Goal: Task Accomplishment & Management: Manage account settings

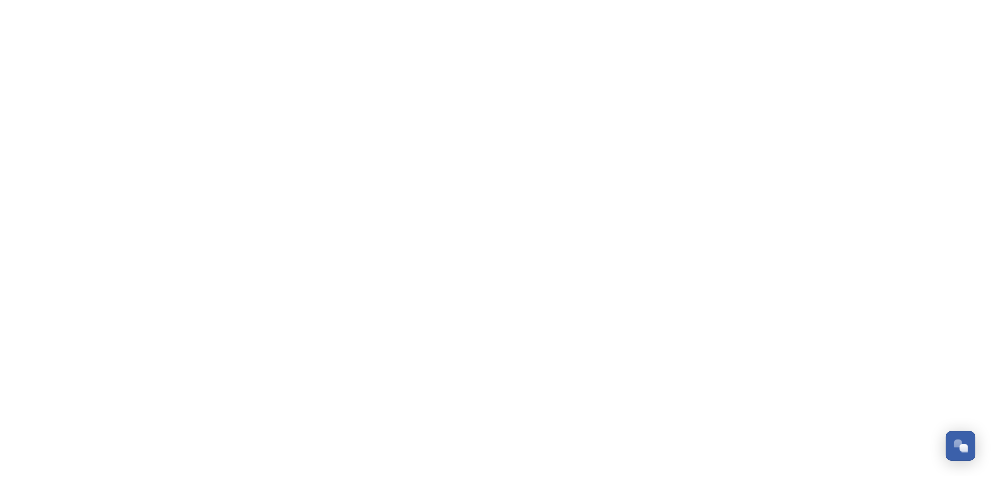
scroll to position [2187, 0]
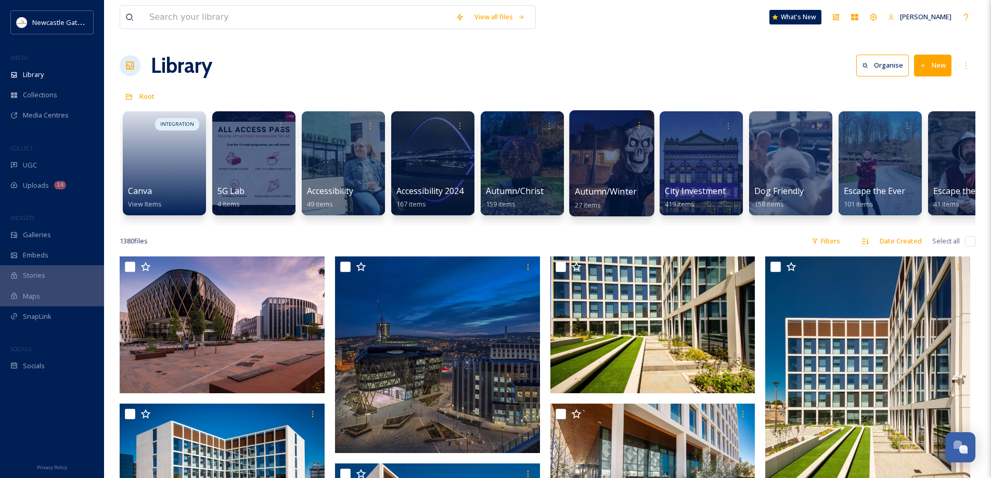
click at [598, 169] on div at bounding box center [611, 163] width 85 height 106
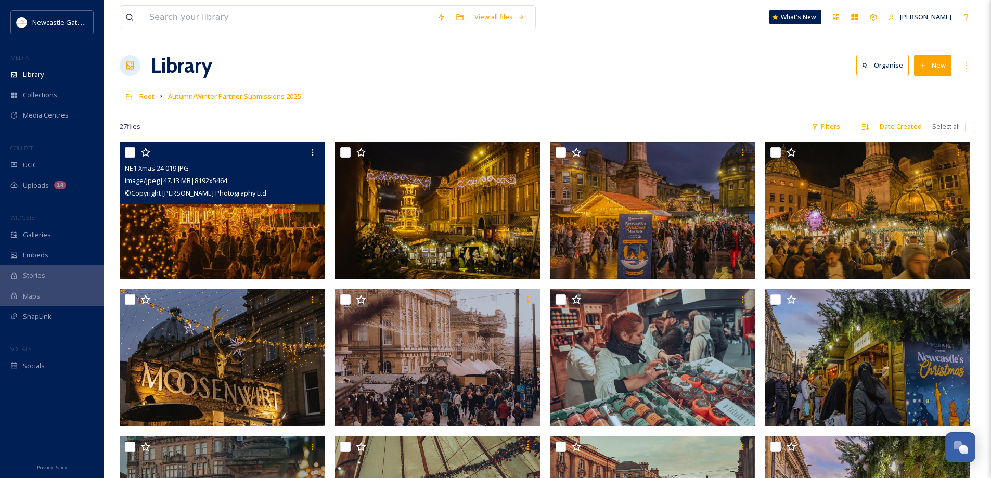
click at [131, 157] on input "checkbox" at bounding box center [130, 152] width 10 height 10
checkbox input "true"
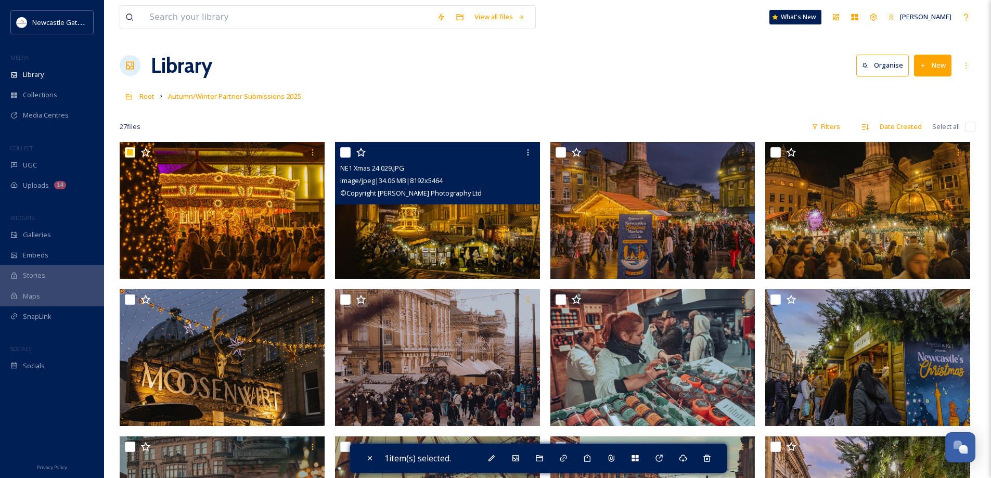
click at [349, 151] on input "checkbox" at bounding box center [345, 152] width 10 height 10
checkbox input "true"
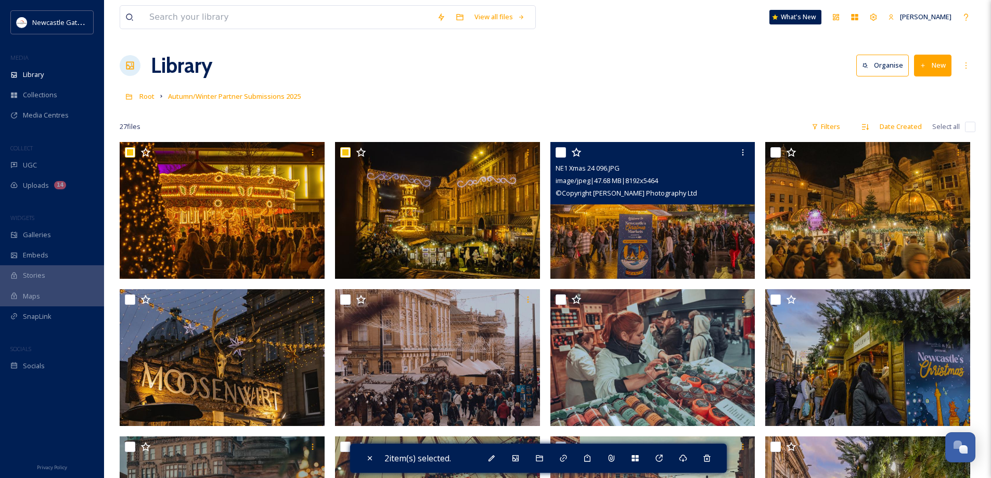
click at [563, 159] on div at bounding box center [654, 152] width 197 height 19
click at [557, 151] on input "checkbox" at bounding box center [561, 152] width 10 height 10
checkbox input "true"
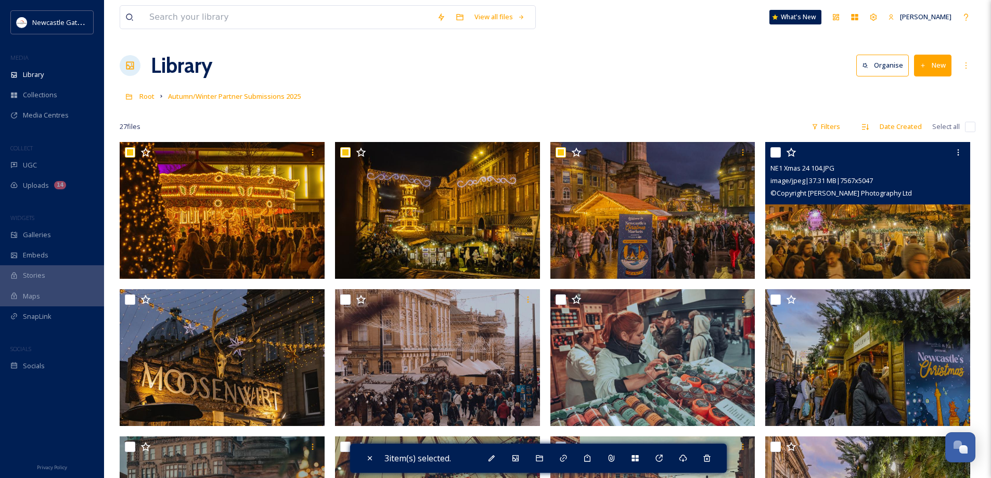
click at [774, 151] on input "checkbox" at bounding box center [775, 152] width 10 height 10
checkbox input "true"
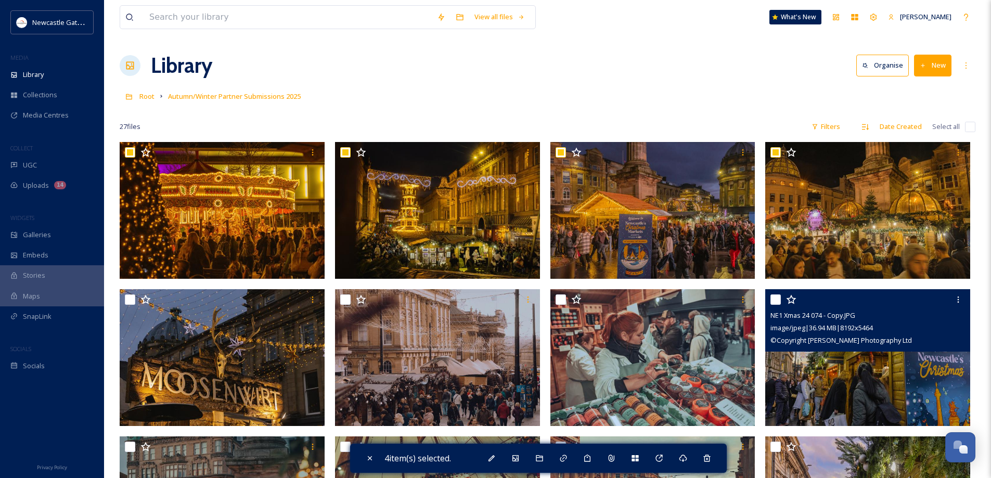
click at [779, 299] on input "checkbox" at bounding box center [775, 299] width 10 height 10
checkbox input "true"
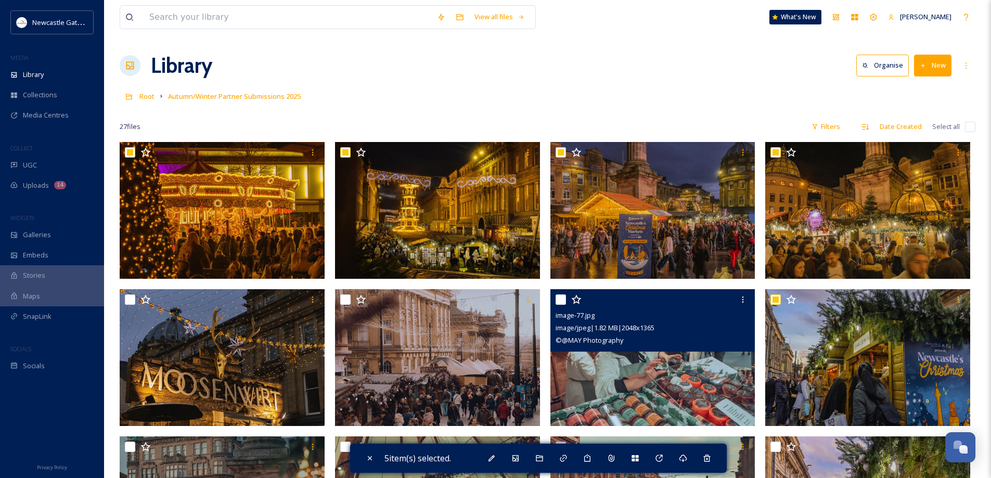
drag, startPoint x: 563, startPoint y: 300, endPoint x: 505, endPoint y: 304, distance: 58.4
click at [560, 300] on input "checkbox" at bounding box center [561, 299] width 10 height 10
checkbox input "true"
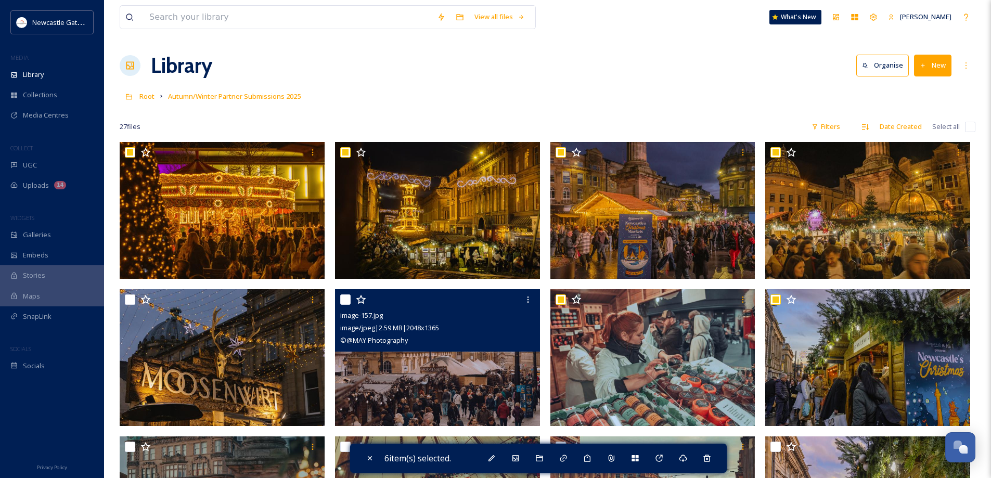
click at [345, 298] on input "checkbox" at bounding box center [345, 299] width 10 height 10
checkbox input "true"
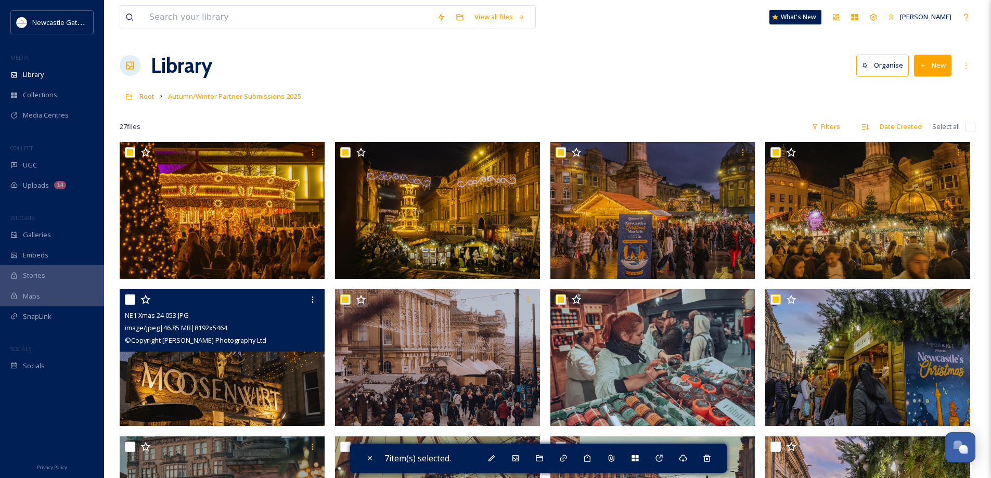
click at [128, 298] on input "checkbox" at bounding box center [130, 299] width 10 height 10
checkbox input "true"
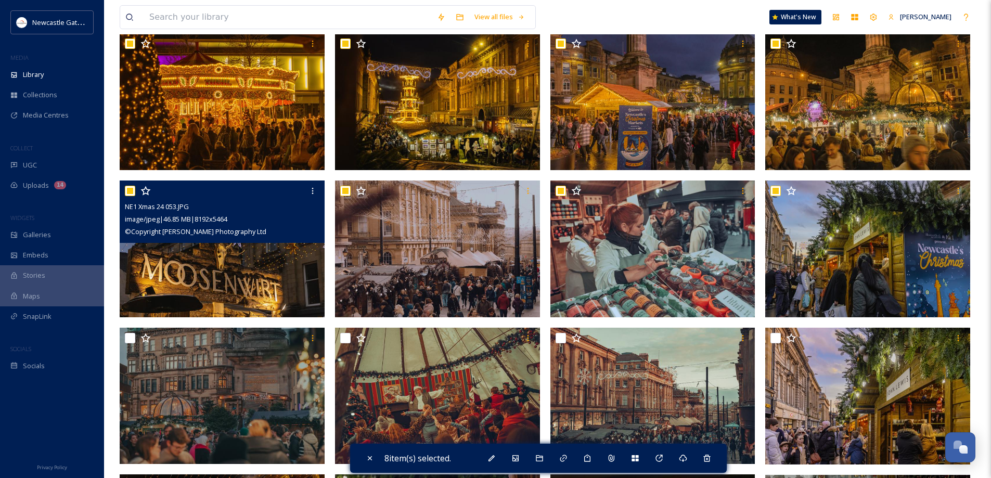
scroll to position [156, 0]
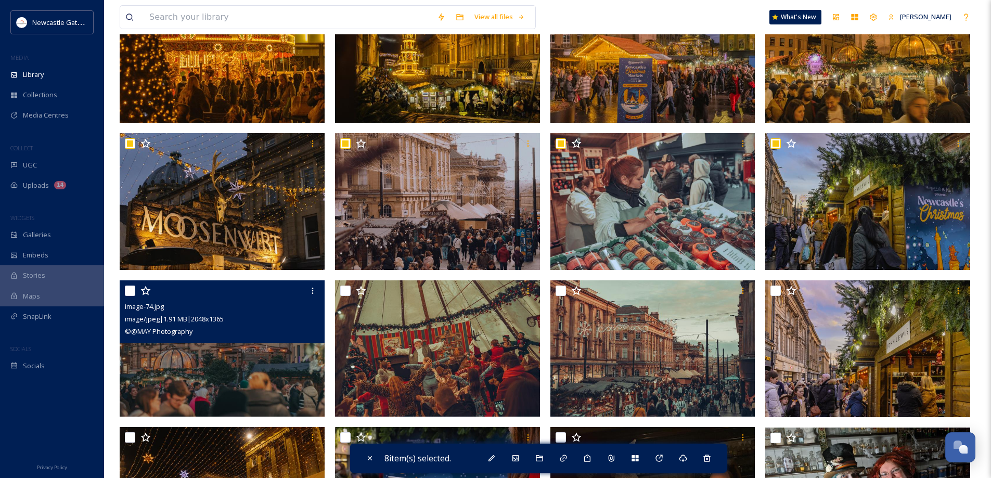
click at [132, 290] on input "checkbox" at bounding box center [130, 291] width 10 height 10
checkbox input "true"
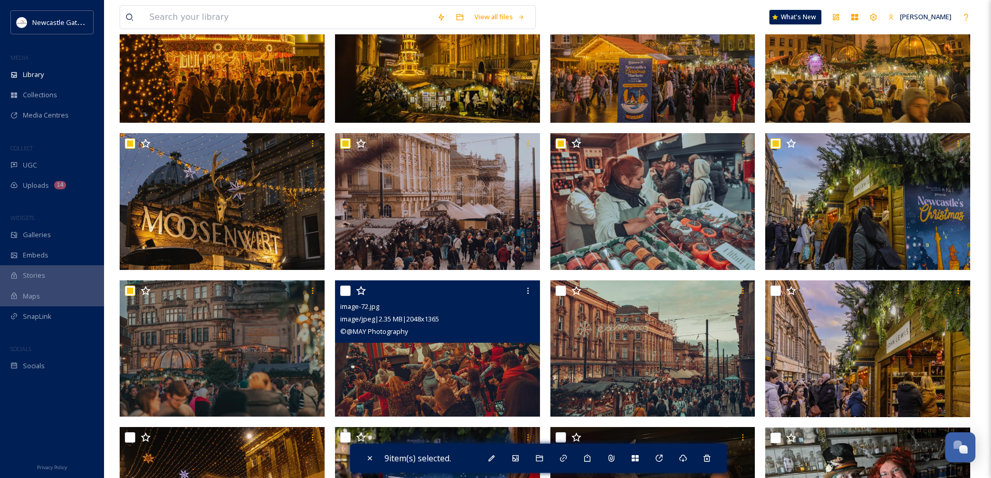
drag, startPoint x: 345, startPoint y: 291, endPoint x: 426, endPoint y: 289, distance: 80.7
click at [346, 291] on input "checkbox" at bounding box center [345, 291] width 10 height 10
checkbox input "true"
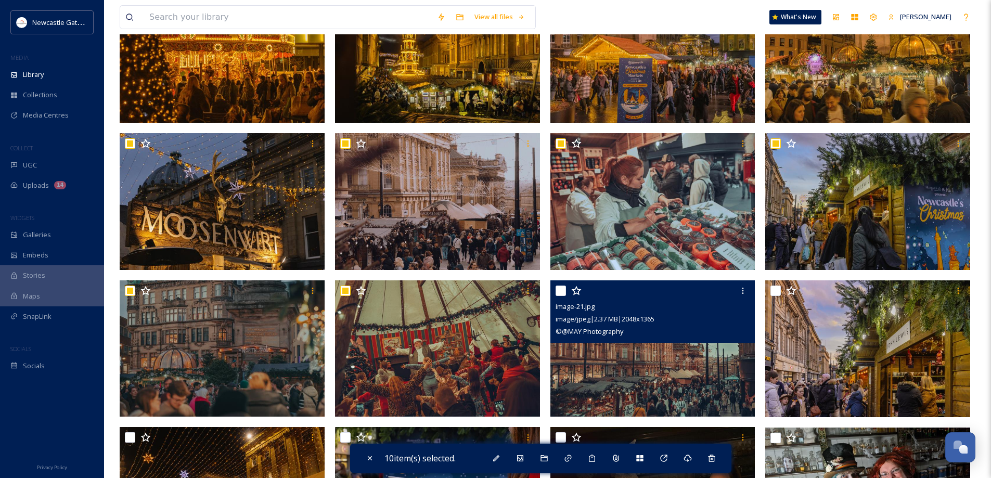
click at [561, 292] on input "checkbox" at bounding box center [561, 291] width 10 height 10
checkbox input "true"
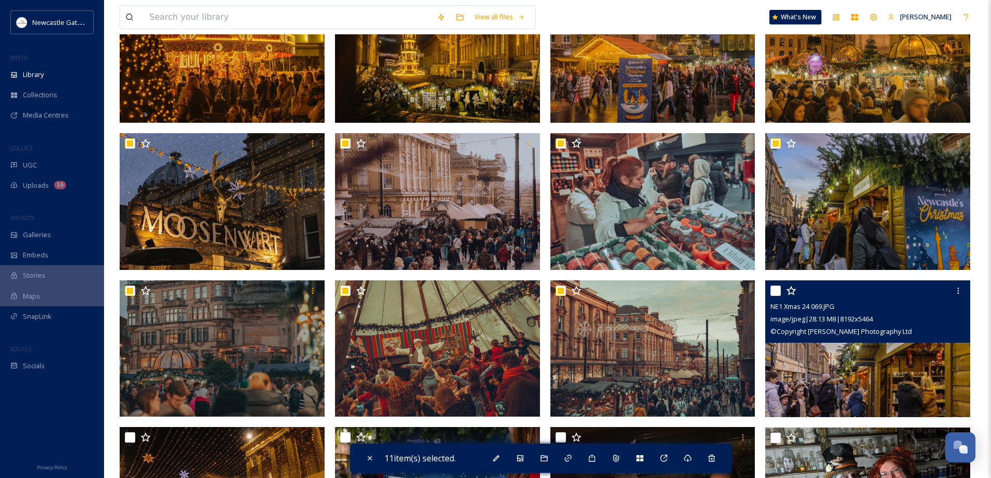
click at [777, 291] on input "checkbox" at bounding box center [775, 291] width 10 height 10
checkbox input "true"
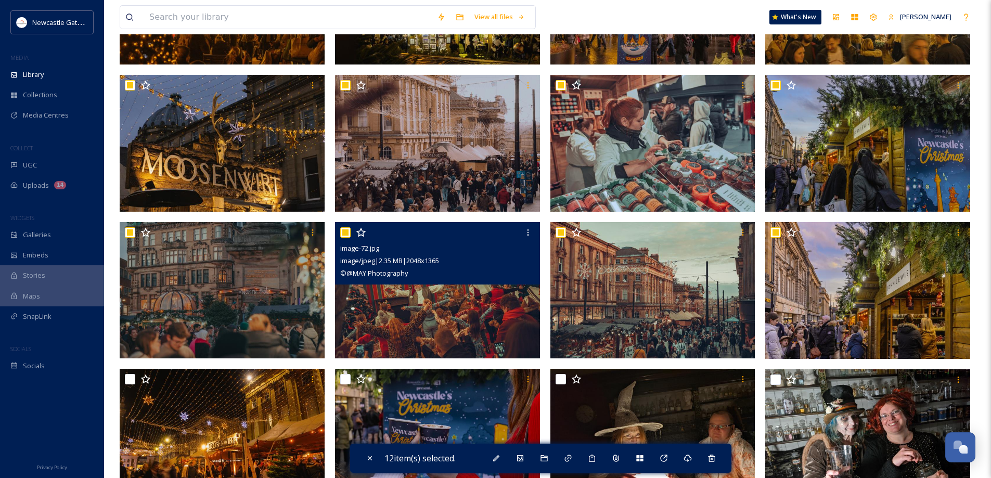
scroll to position [312, 0]
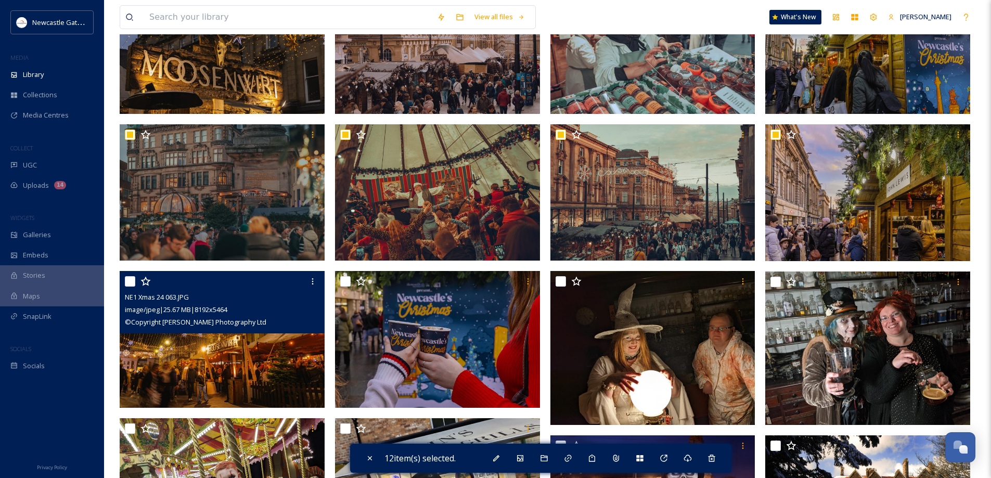
click at [132, 282] on input "checkbox" at bounding box center [130, 281] width 10 height 10
checkbox input "true"
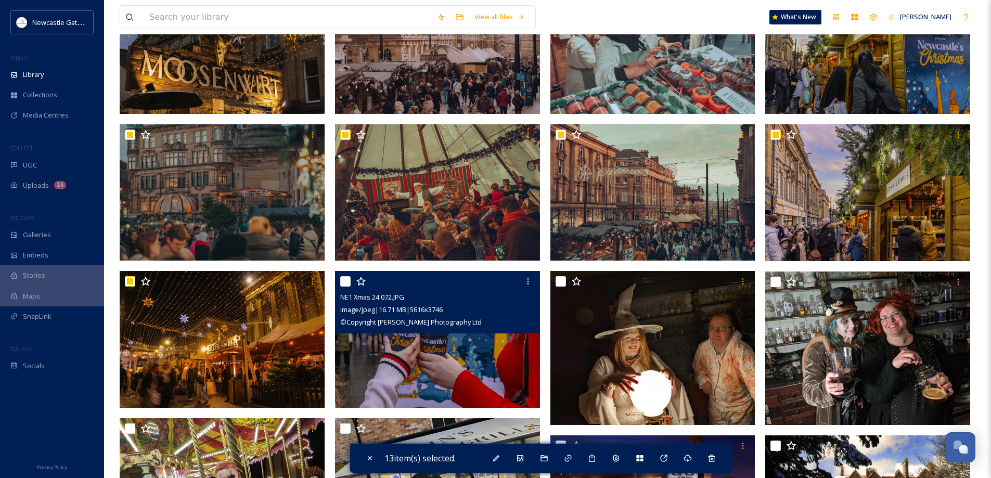
click at [345, 282] on input "checkbox" at bounding box center [345, 281] width 10 height 10
checkbox input "true"
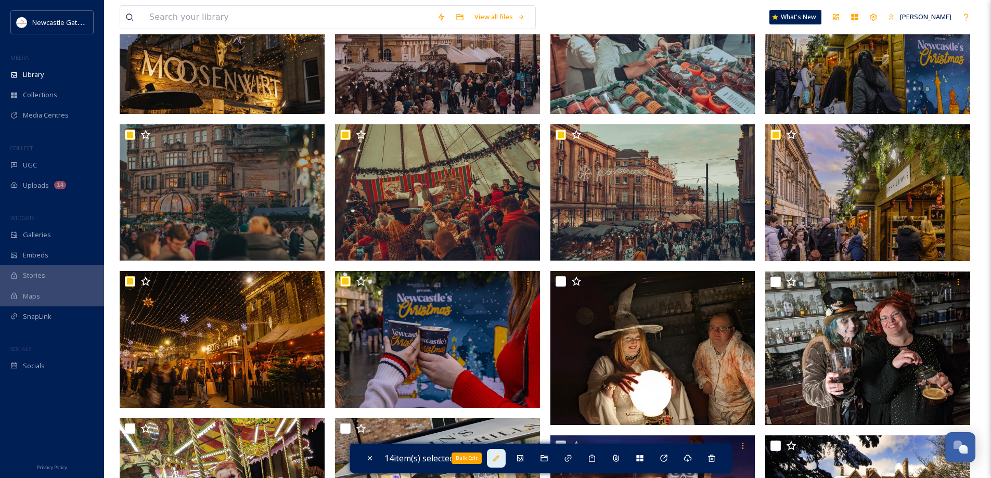
click at [497, 458] on icon at bounding box center [496, 458] width 8 height 8
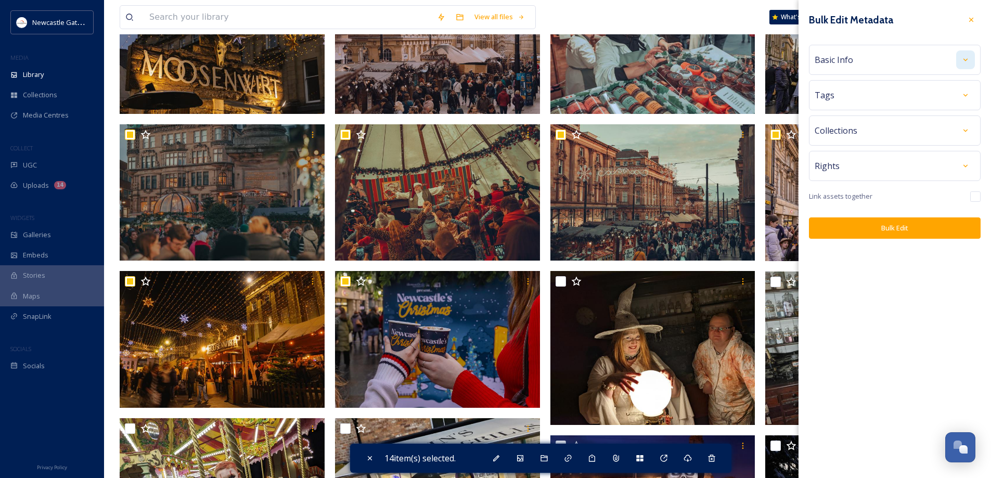
click at [971, 59] on div at bounding box center [965, 59] width 19 height 19
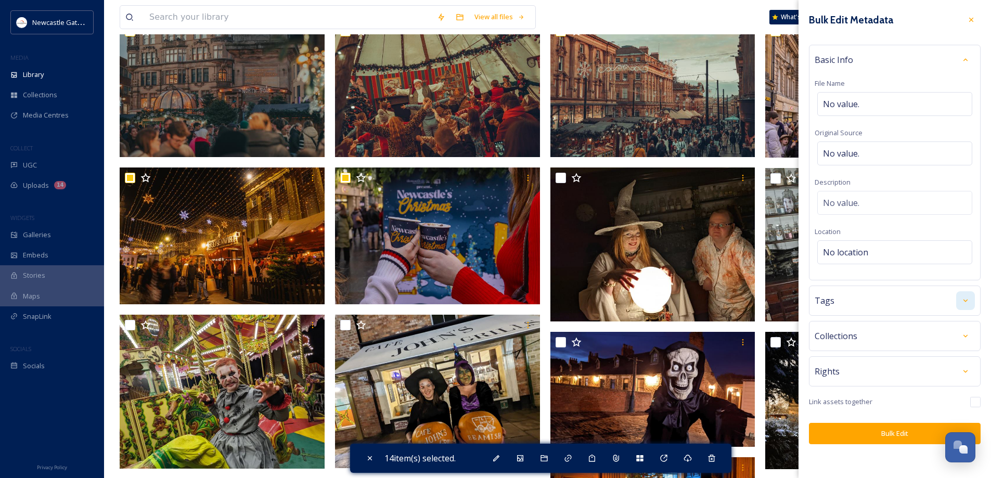
scroll to position [416, 0]
click at [968, 374] on icon at bounding box center [965, 371] width 8 height 8
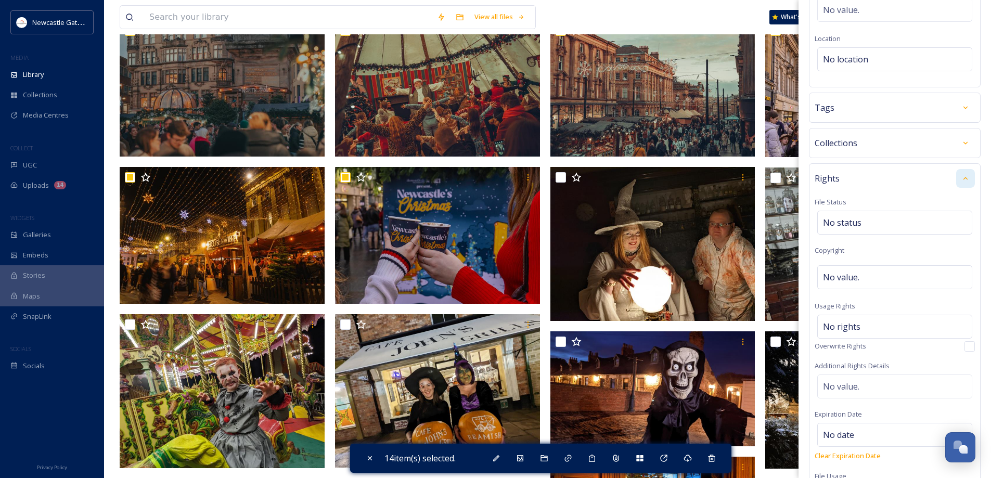
scroll to position [208, 0]
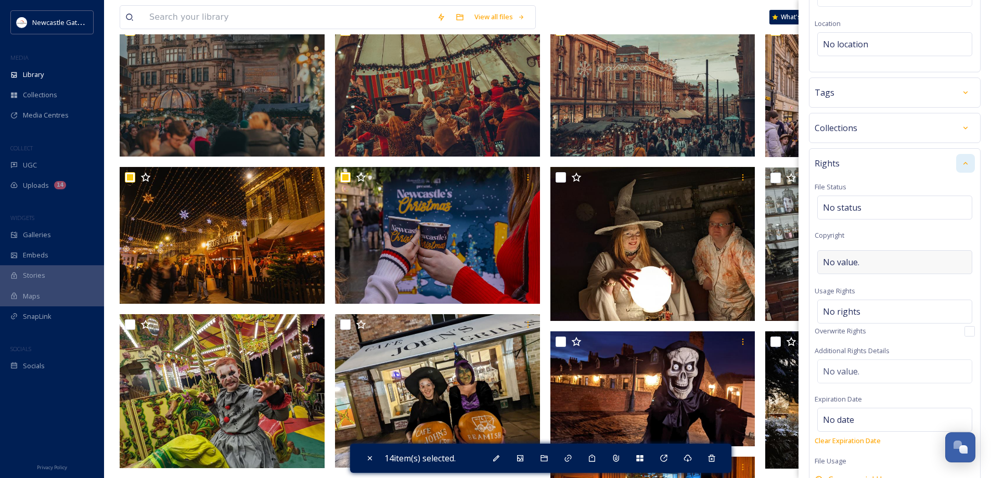
click at [868, 262] on div "No value." at bounding box center [894, 262] width 155 height 24
type input "No copyright"
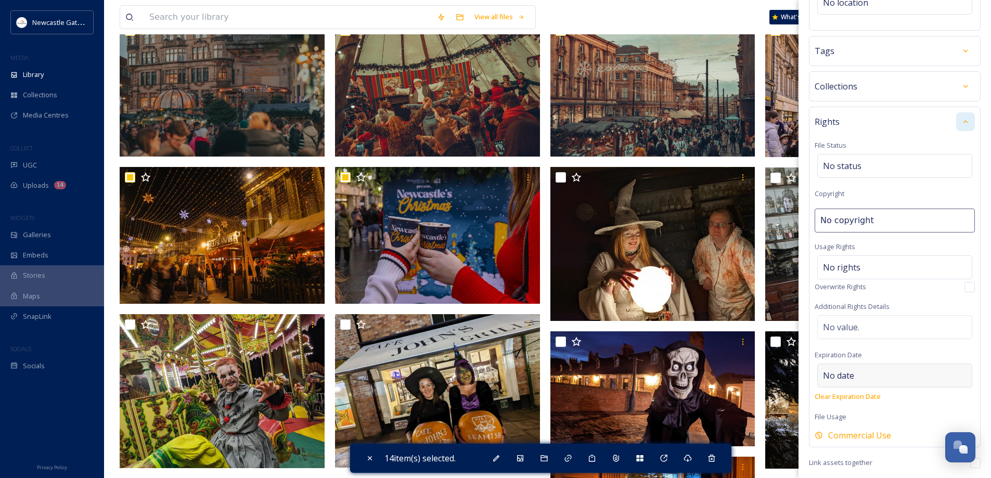
scroll to position [287, 0]
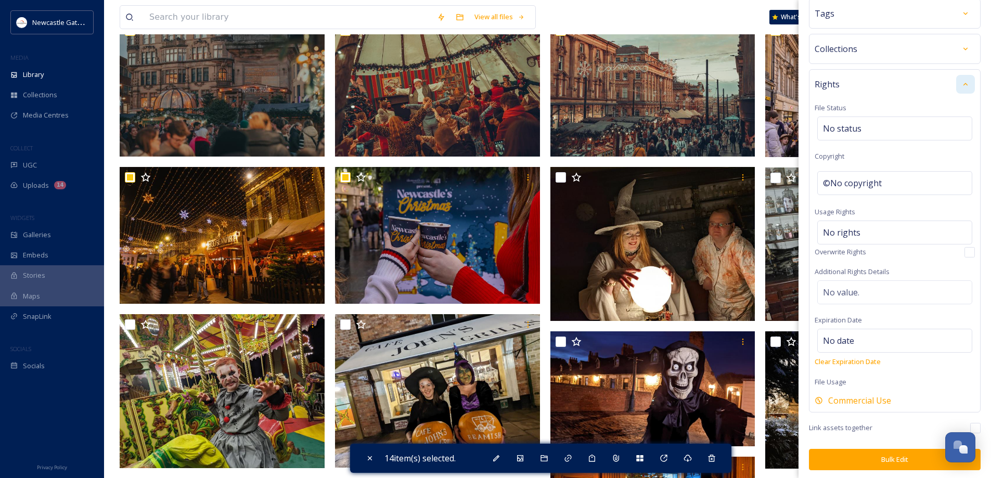
click at [852, 455] on button "Bulk Edit" at bounding box center [895, 459] width 172 height 21
checkbox input "false"
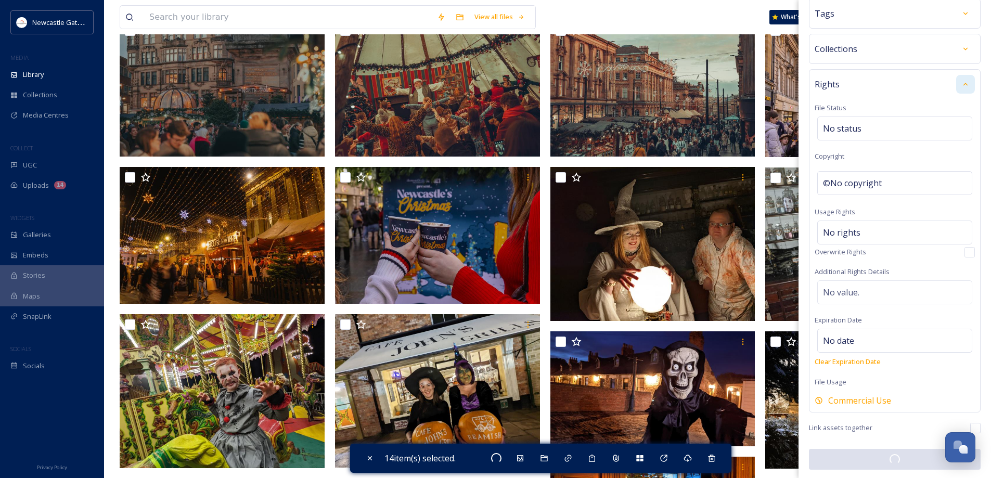
checkbox input "false"
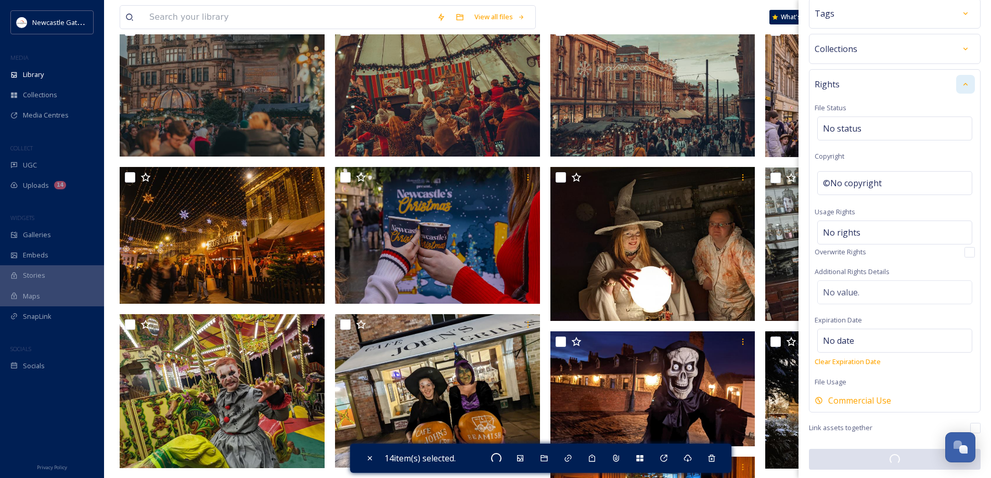
checkbox input "false"
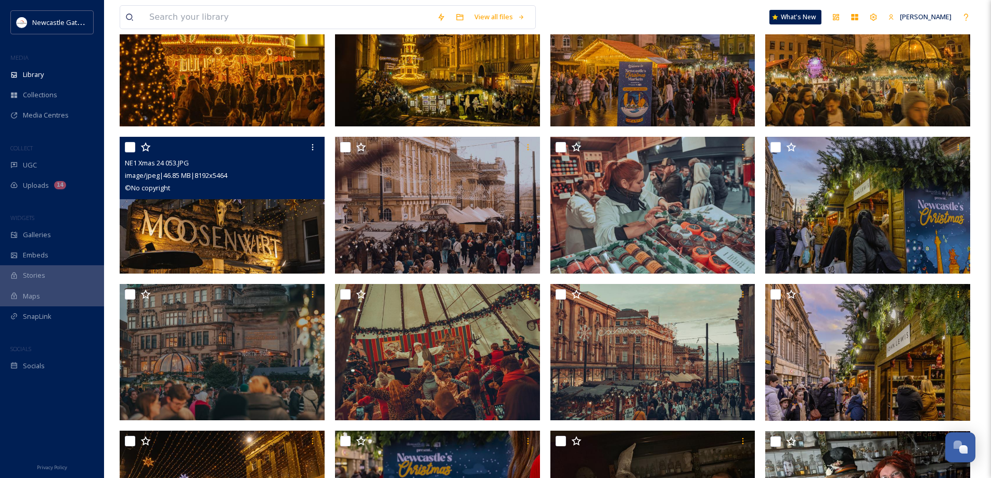
scroll to position [312, 0]
